Goal: Transaction & Acquisition: Purchase product/service

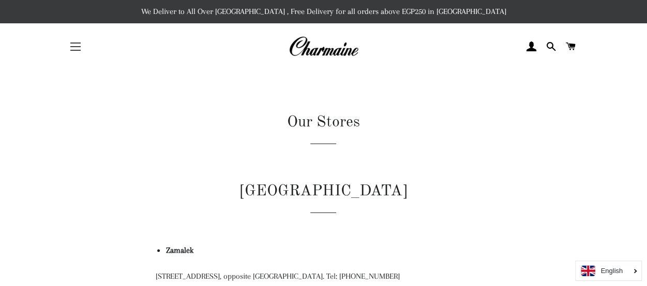
click at [73, 42] on button "Site navigation" at bounding box center [76, 47] width 26 height 26
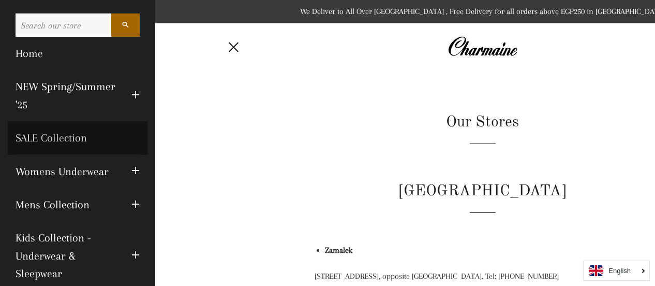
click at [67, 137] on link "SALE Collection" at bounding box center [78, 137] width 140 height 33
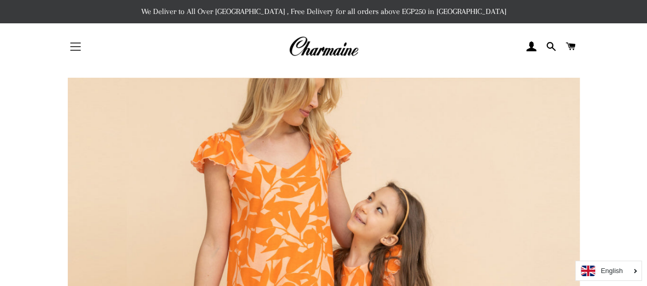
click at [72, 49] on button "Site navigation" at bounding box center [76, 47] width 26 height 26
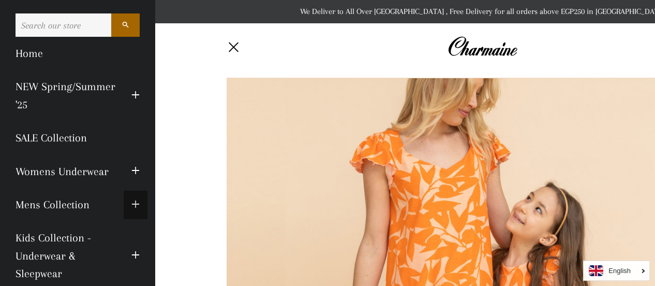
click at [124, 202] on button "Expand submenu Mens Collection Collapse submenu Mens Collection" at bounding box center [136, 204] width 24 height 28
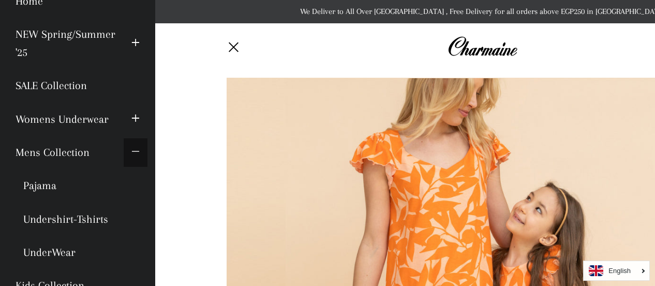
scroll to position [103, 0]
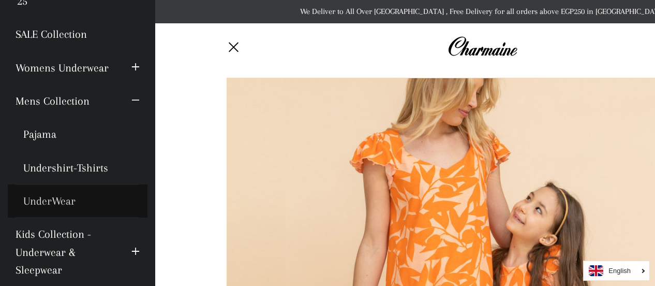
click at [52, 199] on link "UnderWear" at bounding box center [78, 200] width 140 height 33
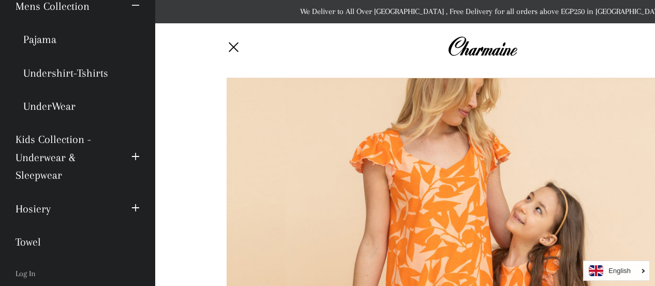
scroll to position [207, 0]
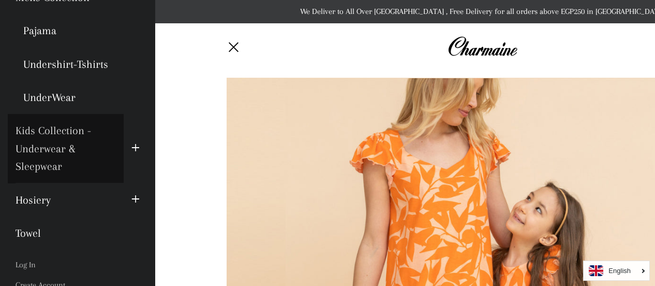
click at [47, 163] on link "Kids Collection - Underwear & Sleepwear" at bounding box center [66, 148] width 116 height 69
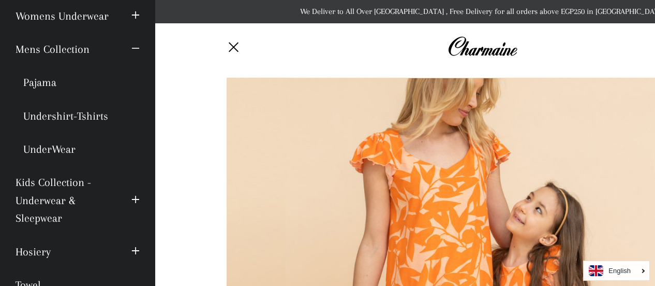
scroll to position [103, 0]
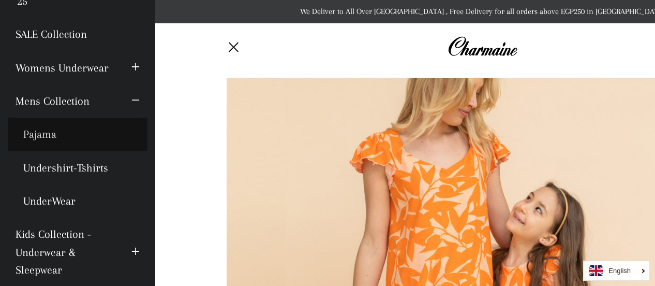
click at [40, 132] on link "Pajama" at bounding box center [78, 133] width 140 height 33
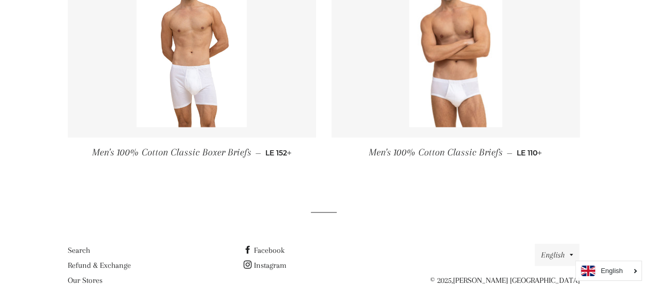
scroll to position [874, 0]
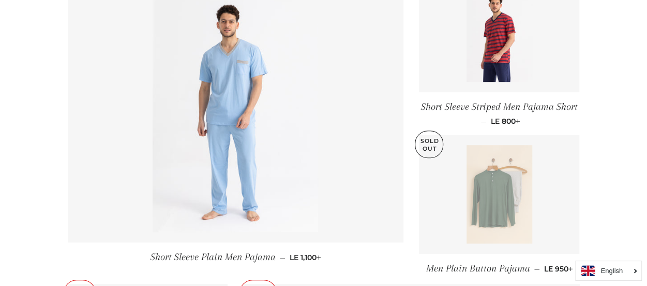
scroll to position [207, 0]
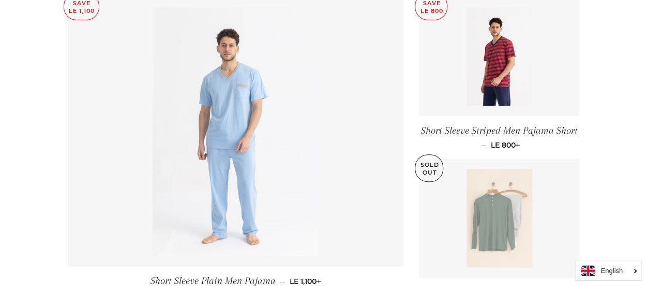
click at [262, 102] on img at bounding box center [236, 131] width 166 height 248
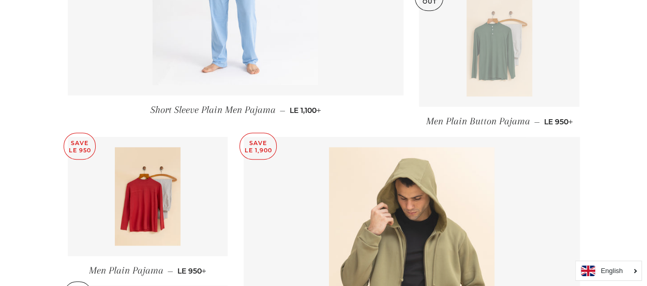
scroll to position [357, 0]
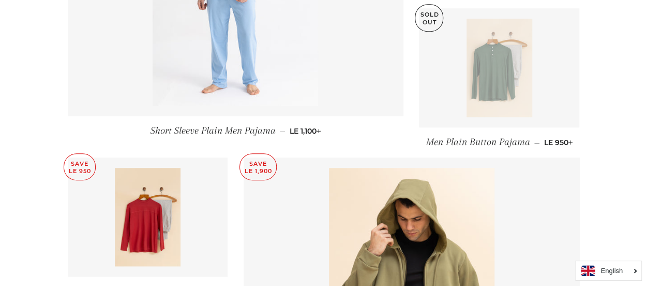
click at [526, 88] on img at bounding box center [500, 68] width 66 height 98
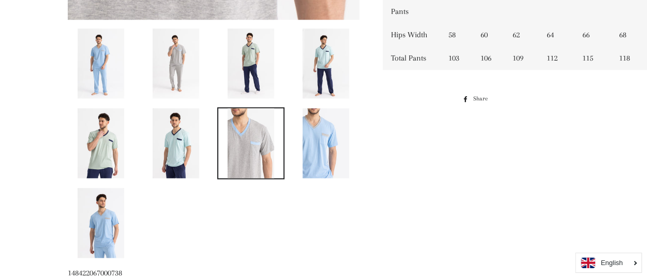
scroll to position [621, 0]
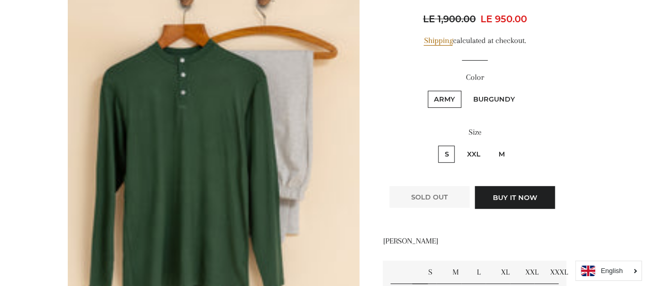
scroll to position [207, 0]
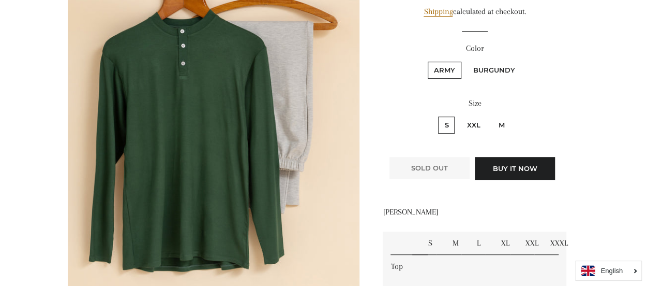
click at [496, 71] on label "Burgundy" at bounding box center [494, 70] width 54 height 17
click at [466, 61] on input "Burgundy" at bounding box center [466, 60] width 1 height 1
radio input "true"
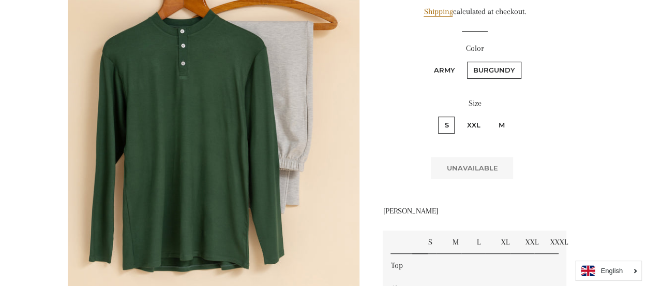
click at [447, 72] on label "Army" at bounding box center [445, 70] width 34 height 17
click at [427, 61] on input "Army" at bounding box center [426, 60] width 1 height 1
radio input "true"
click at [492, 70] on label "Burgundy" at bounding box center [494, 70] width 54 height 17
click at [466, 61] on input "Burgundy" at bounding box center [466, 60] width 1 height 1
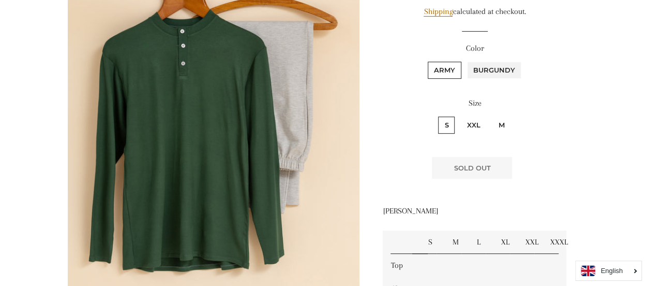
radio input "true"
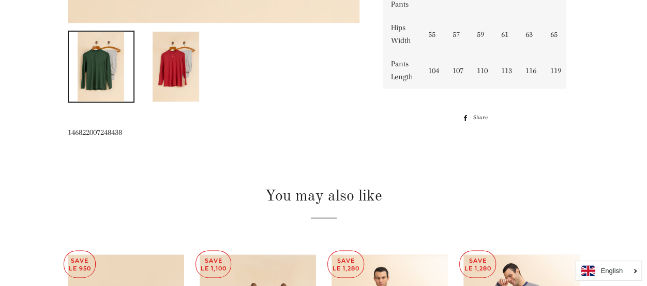
scroll to position [569, 0]
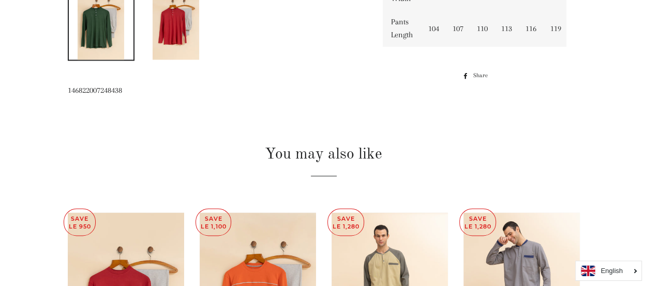
click at [166, 32] on img at bounding box center [176, 25] width 47 height 70
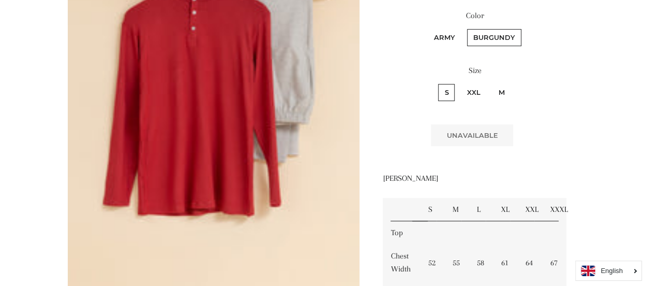
scroll to position [155, 0]
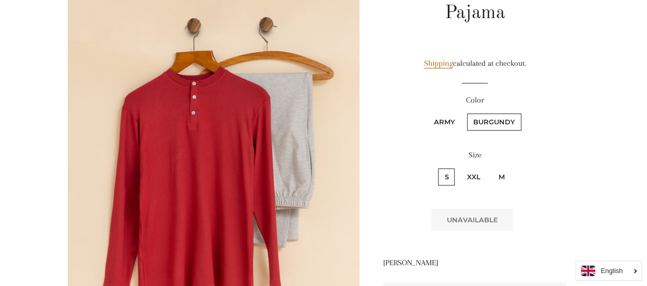
click at [441, 121] on label "Army" at bounding box center [445, 121] width 34 height 17
click at [427, 112] on input "Army" at bounding box center [426, 112] width 1 height 1
radio input "true"
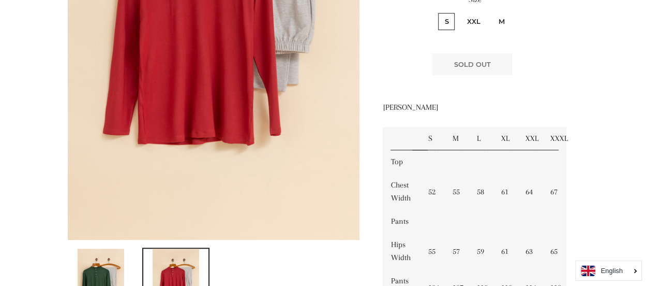
click at [107, 272] on img at bounding box center [101, 283] width 47 height 70
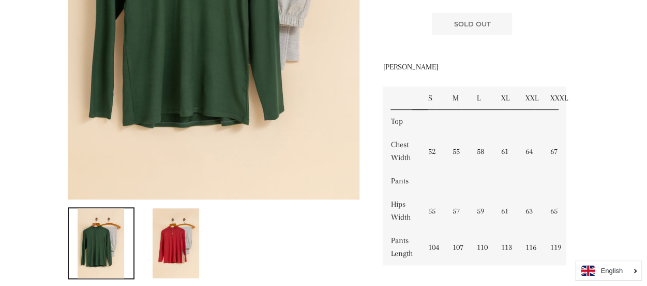
scroll to position [335, 0]
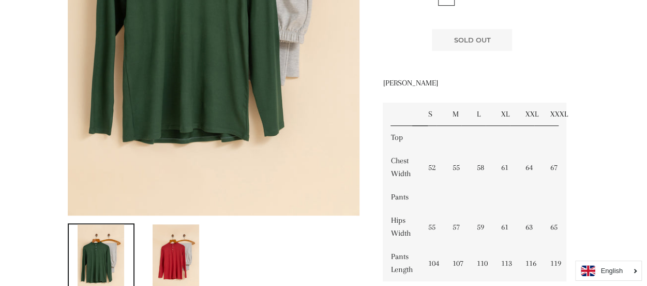
click at [531, 114] on td "XXL" at bounding box center [530, 113] width 24 height 23
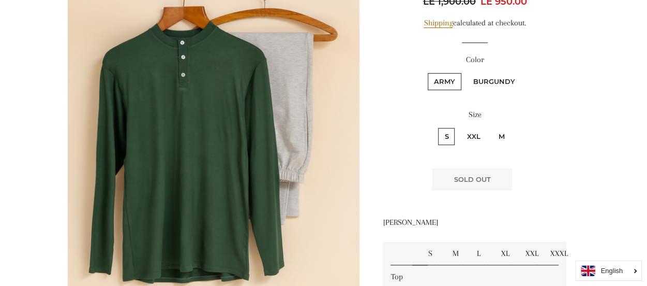
scroll to position [180, 0]
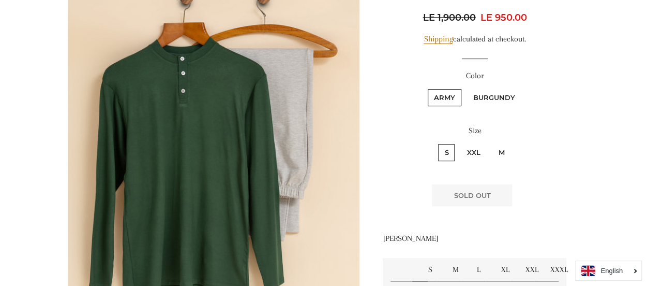
click at [473, 154] on label "XXL" at bounding box center [473, 152] width 26 height 17
click at [459, 143] on input "XXL" at bounding box center [459, 142] width 1 height 1
radio input "true"
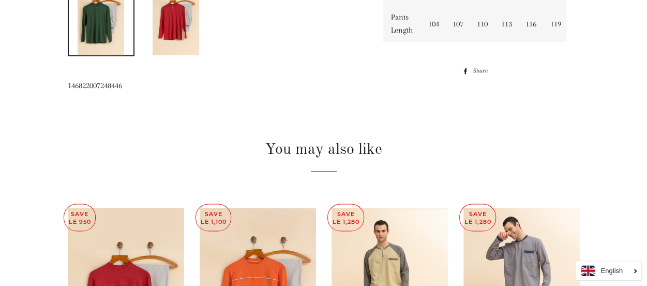
scroll to position [212, 0]
